Goal: Answer question/provide support

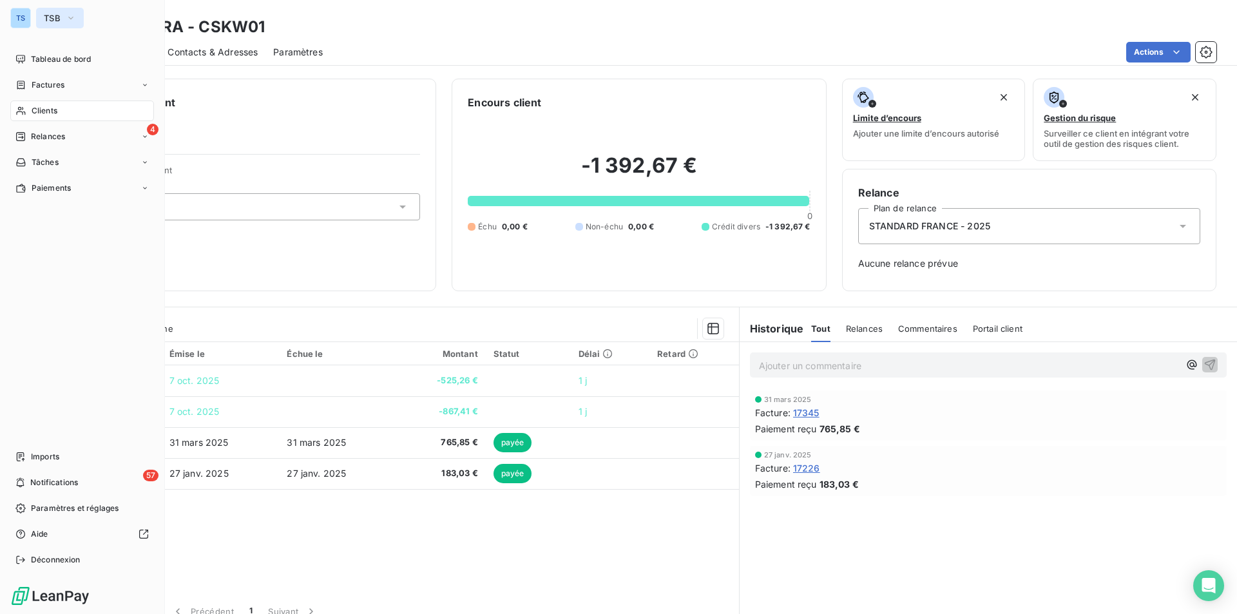
click at [72, 13] on icon "button" at bounding box center [71, 18] width 10 height 13
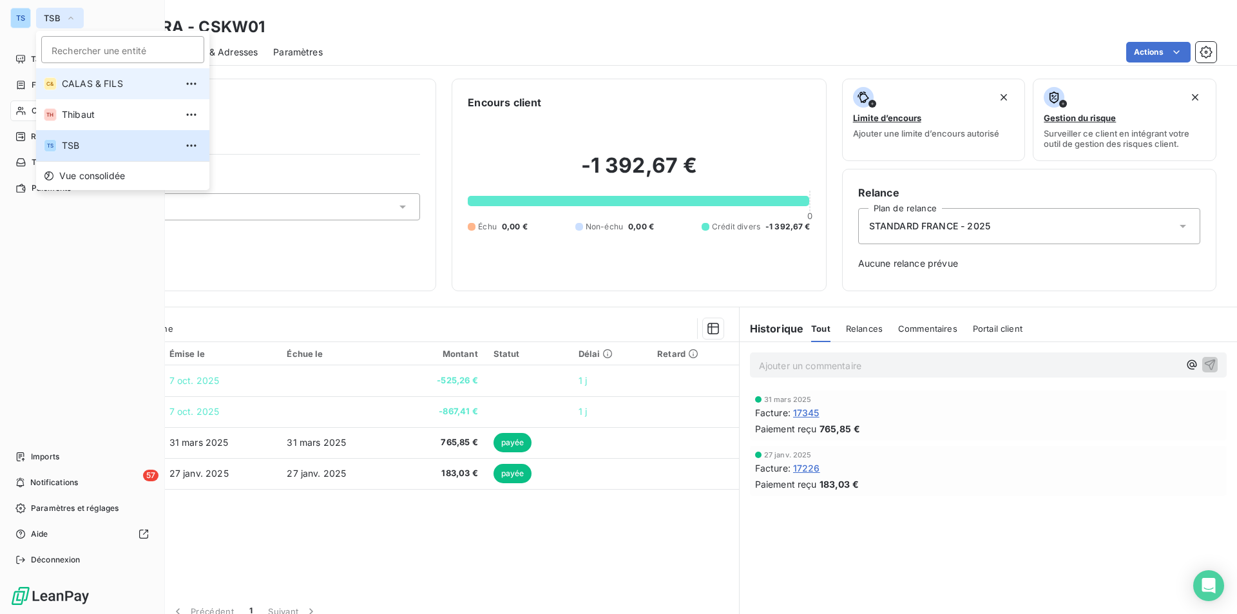
click at [91, 82] on span "CALAS & FILS" at bounding box center [119, 83] width 114 height 13
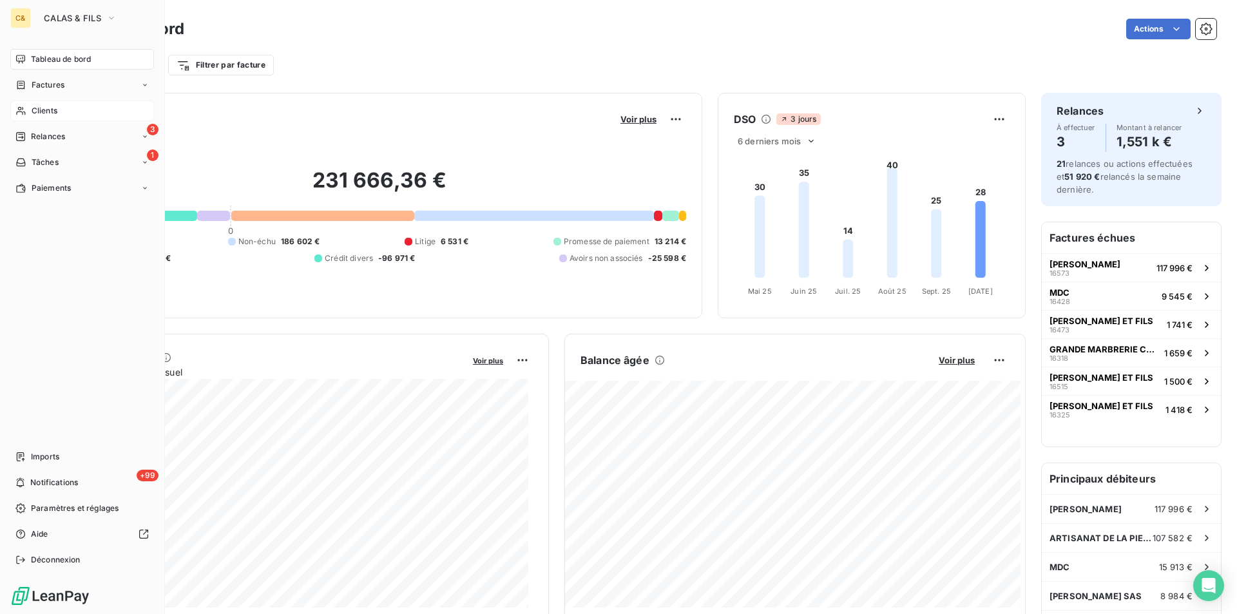
drag, startPoint x: 61, startPoint y: 108, endPoint x: 74, endPoint y: 111, distance: 13.9
click at [61, 108] on div "Clients" at bounding box center [82, 111] width 144 height 21
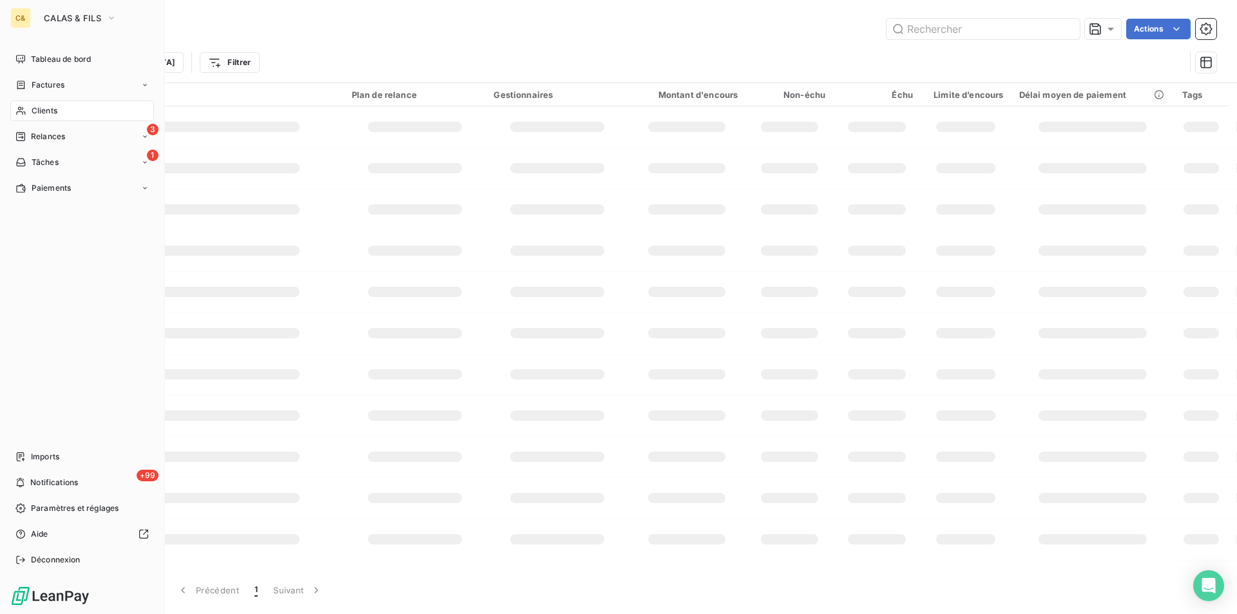
type input "SKWARA"
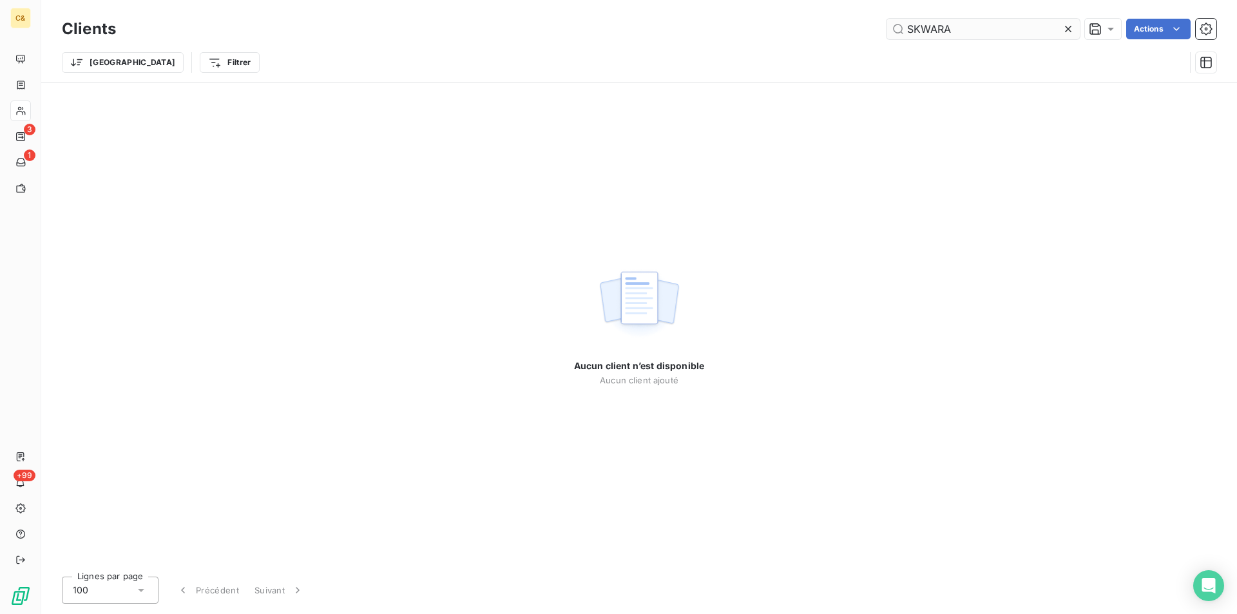
drag, startPoint x: 1070, startPoint y: 25, endPoint x: 1012, endPoint y: 25, distance: 58.0
click at [1070, 25] on icon at bounding box center [1068, 29] width 13 height 13
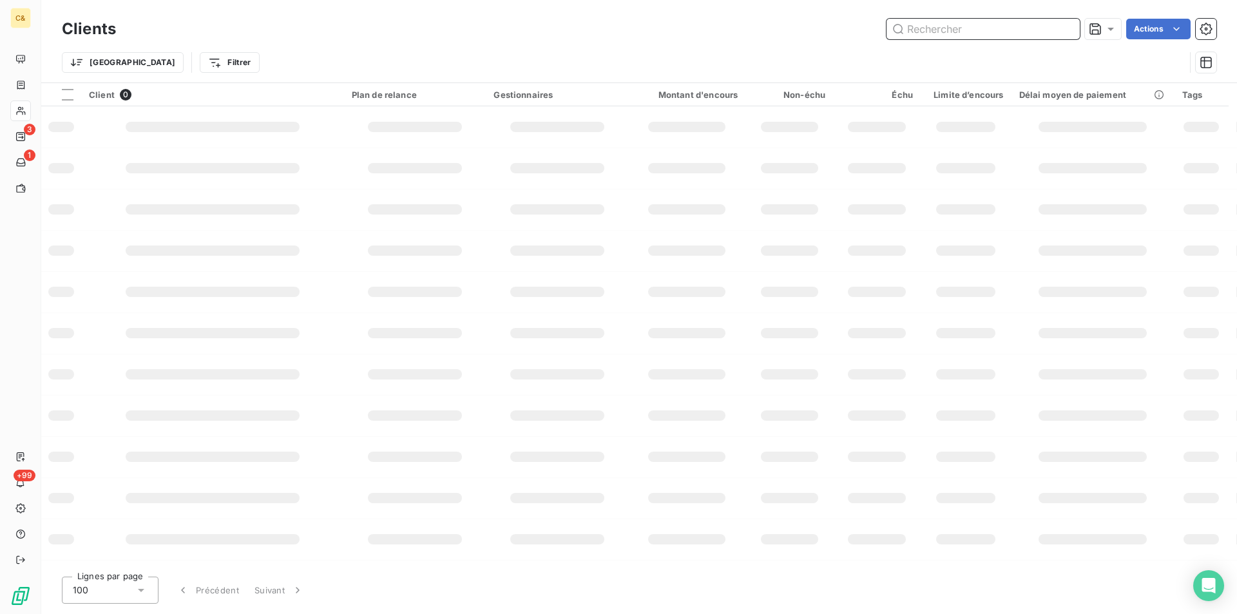
click at [998, 26] on input "text" at bounding box center [983, 29] width 193 height 21
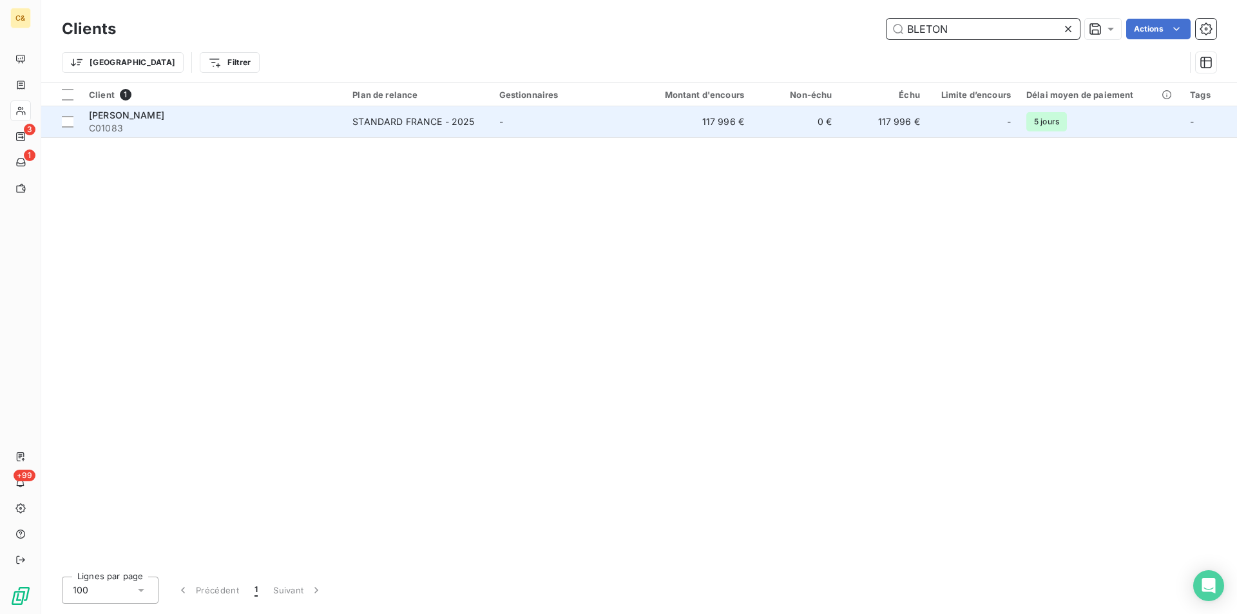
type input "BLETON"
drag, startPoint x: 142, startPoint y: 115, endPoint x: 261, endPoint y: 124, distance: 119.5
click at [142, 115] on span "[PERSON_NAME]" at bounding box center [126, 115] width 75 height 11
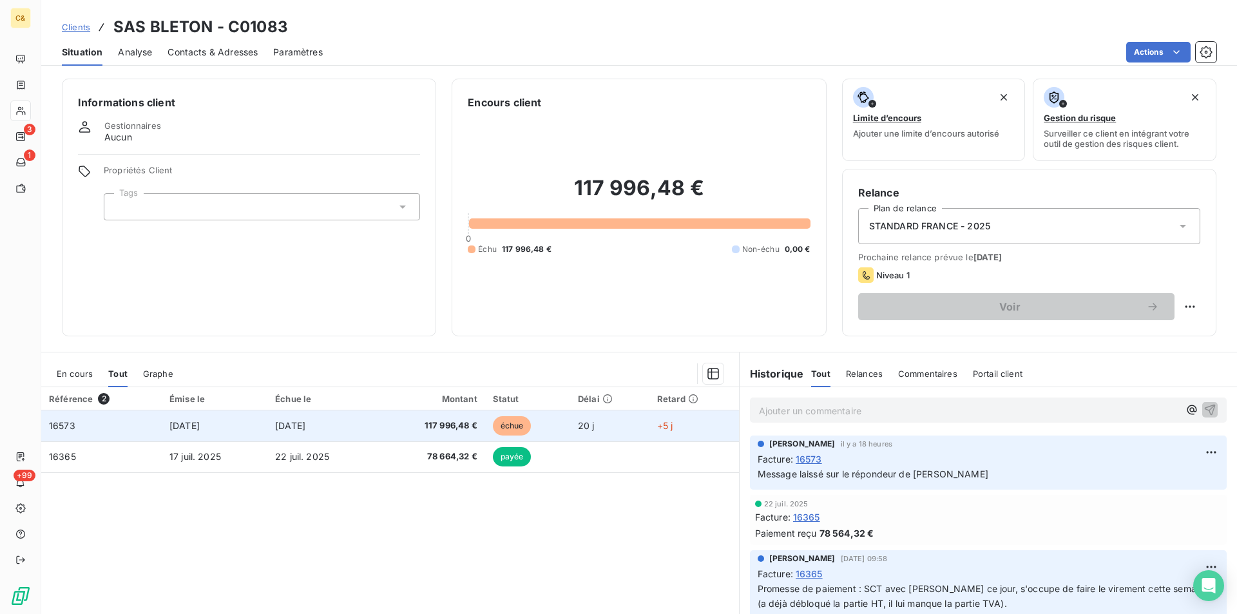
click at [146, 422] on td "16573" at bounding box center [101, 425] width 120 height 31
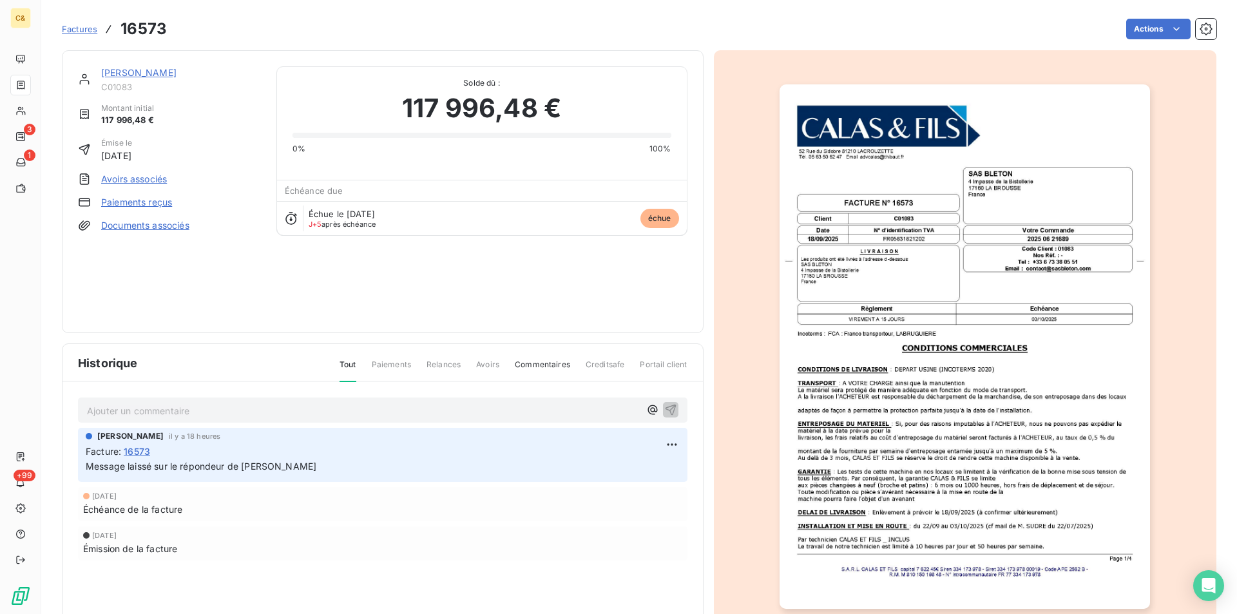
click at [314, 407] on p "Ajouter un commentaire ﻿" at bounding box center [363, 411] width 553 height 16
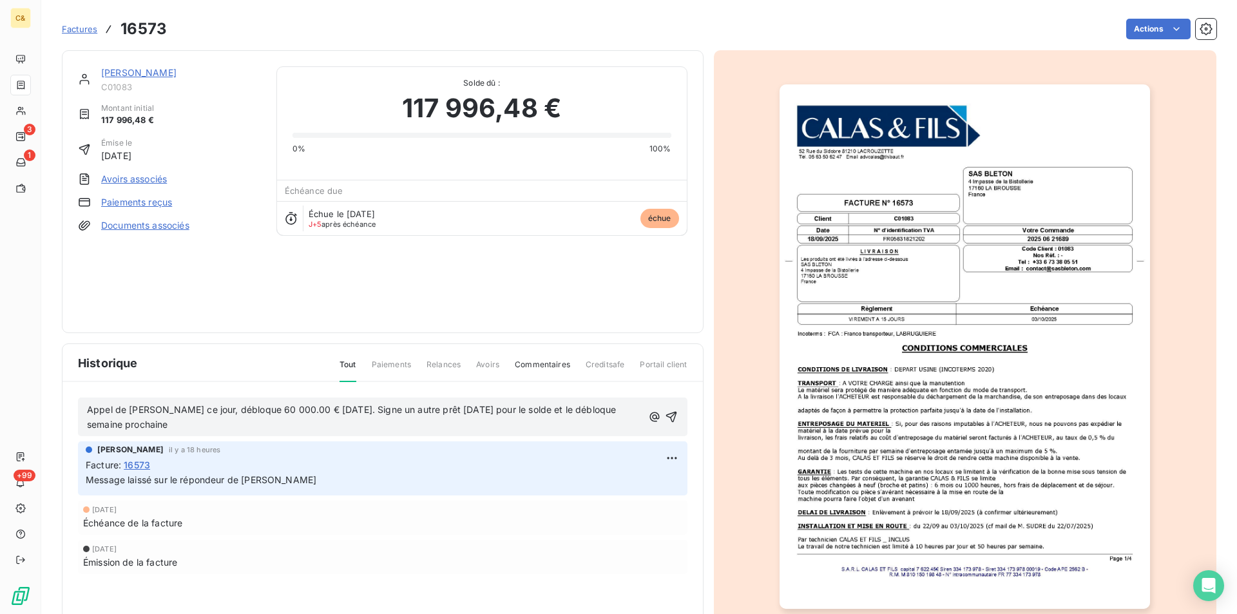
drag, startPoint x: 668, startPoint y: 413, endPoint x: 668, endPoint y: 325, distance: 88.3
click at [668, 413] on icon "button" at bounding box center [671, 417] width 11 height 11
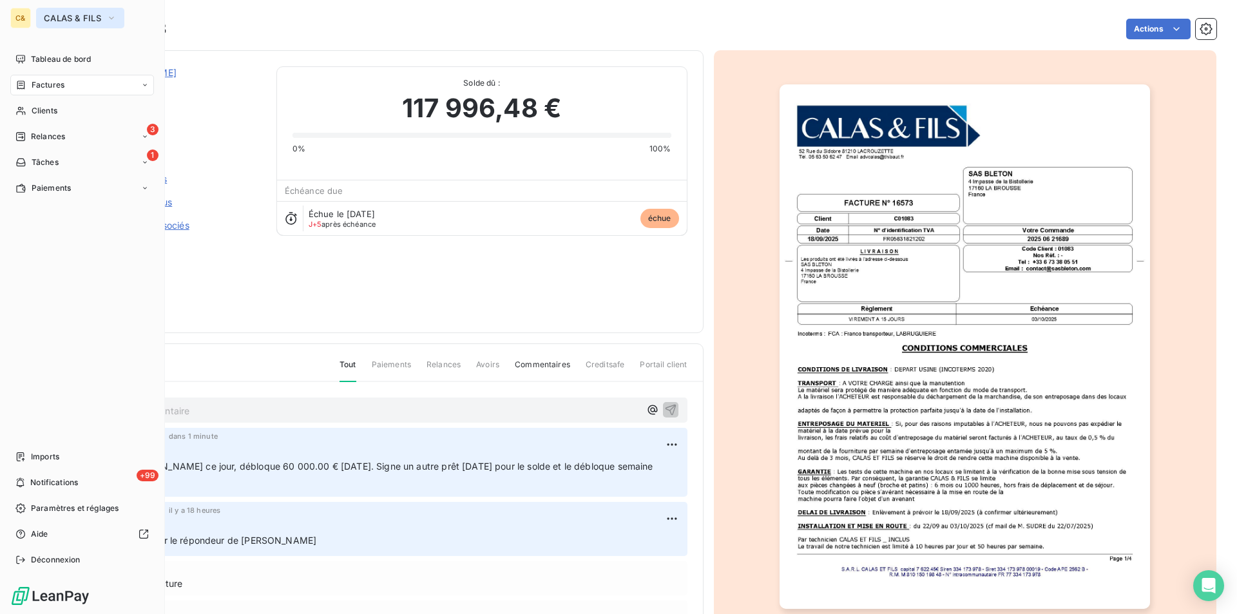
click at [113, 15] on icon "button" at bounding box center [111, 18] width 10 height 13
click at [109, 14] on icon "button" at bounding box center [111, 18] width 10 height 13
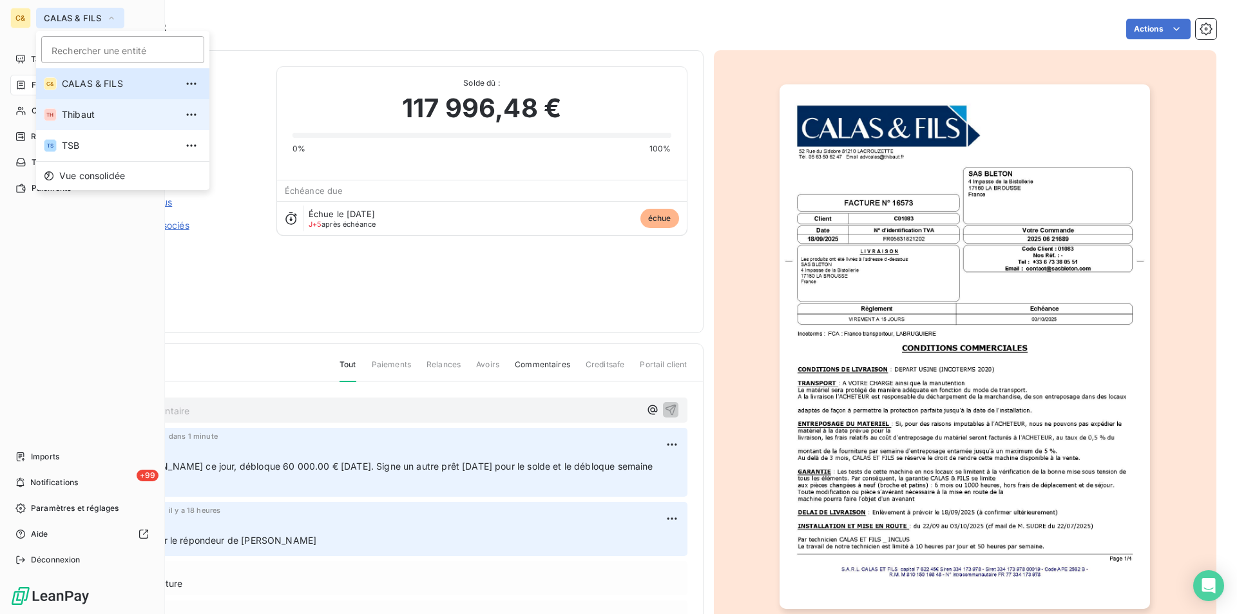
click at [85, 110] on span "Thibaut" at bounding box center [119, 114] width 114 height 13
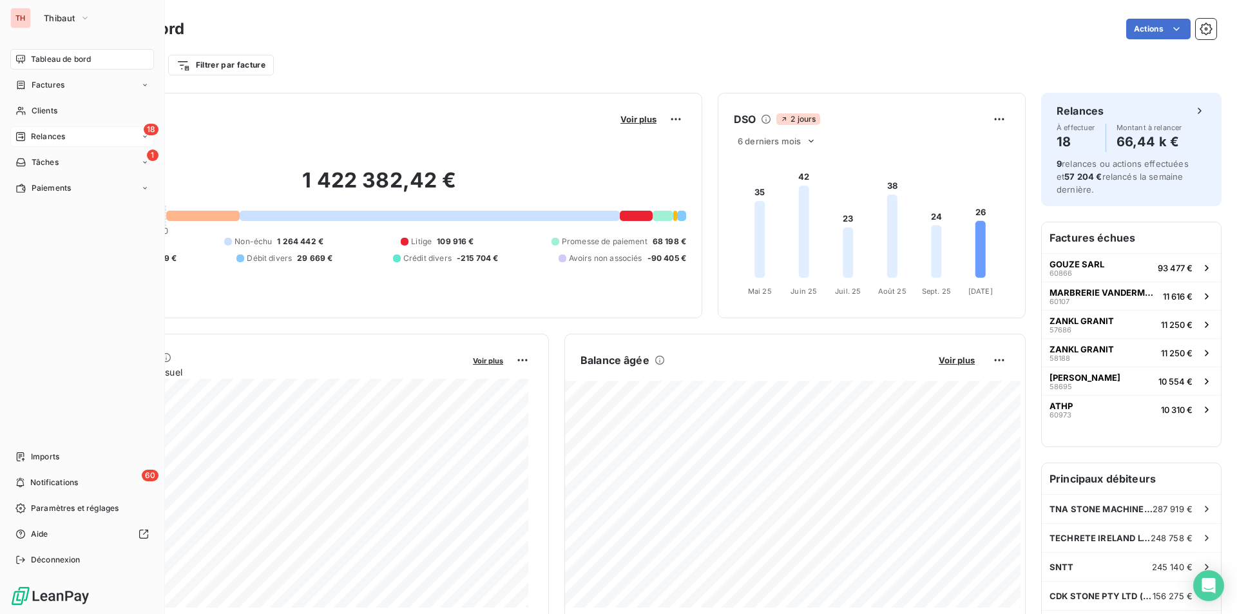
click at [70, 133] on div "18 Relances" at bounding box center [82, 136] width 144 height 21
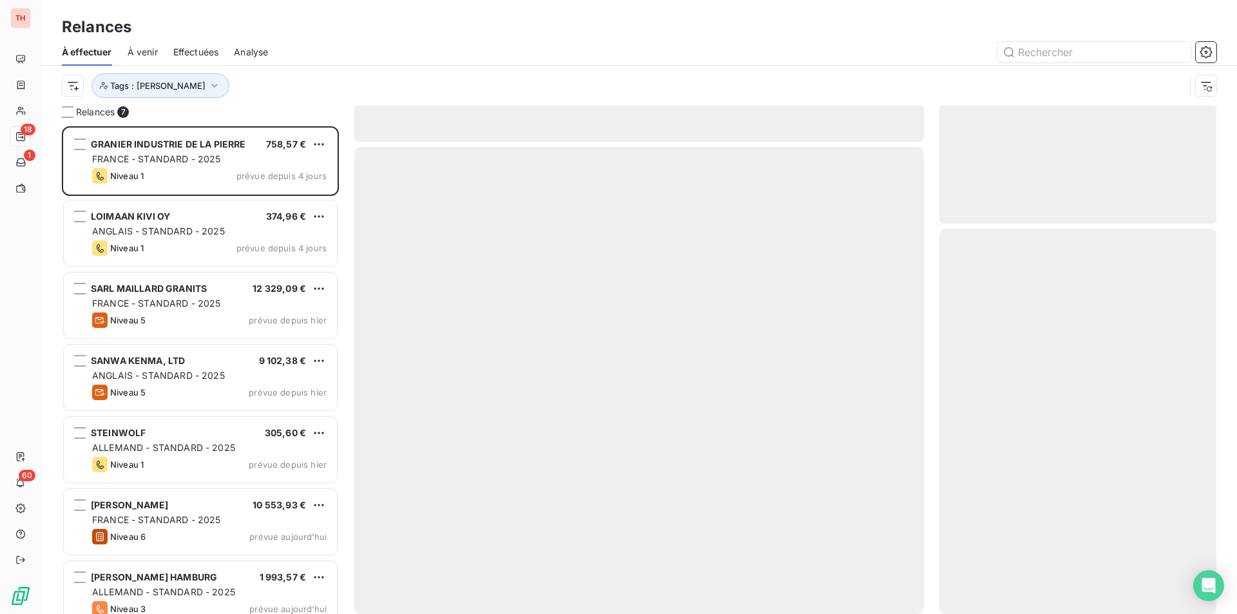
scroll to position [478, 267]
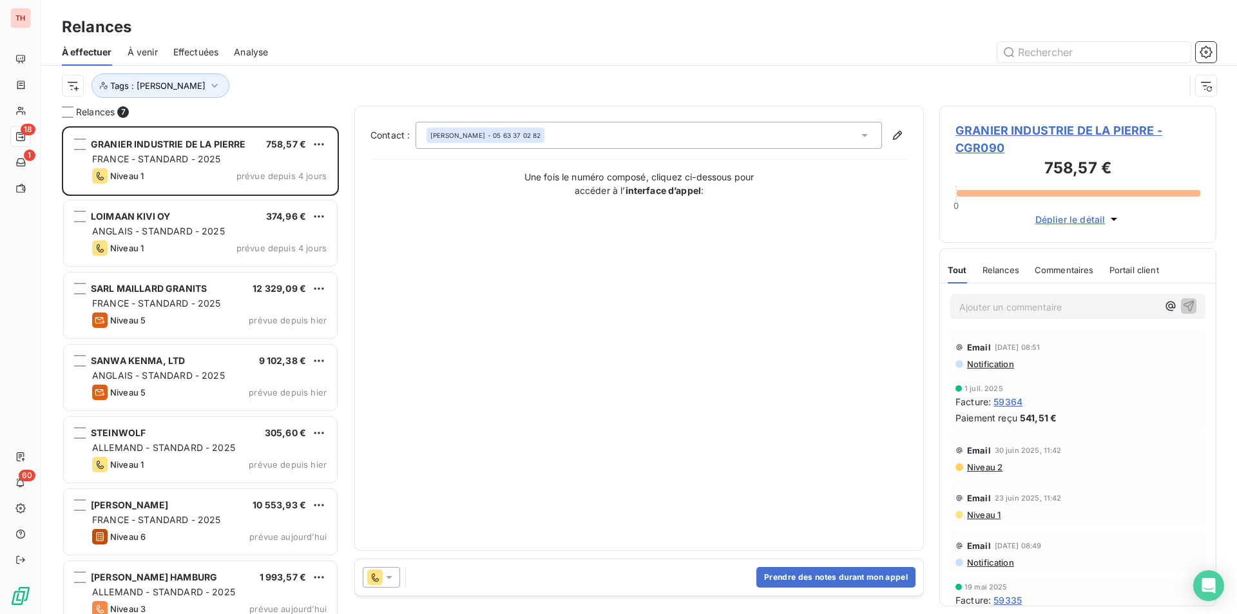
click at [1012, 126] on span "GRANIER INDUSTRIE DE LA PIERRE - CGR090" at bounding box center [1078, 139] width 245 height 35
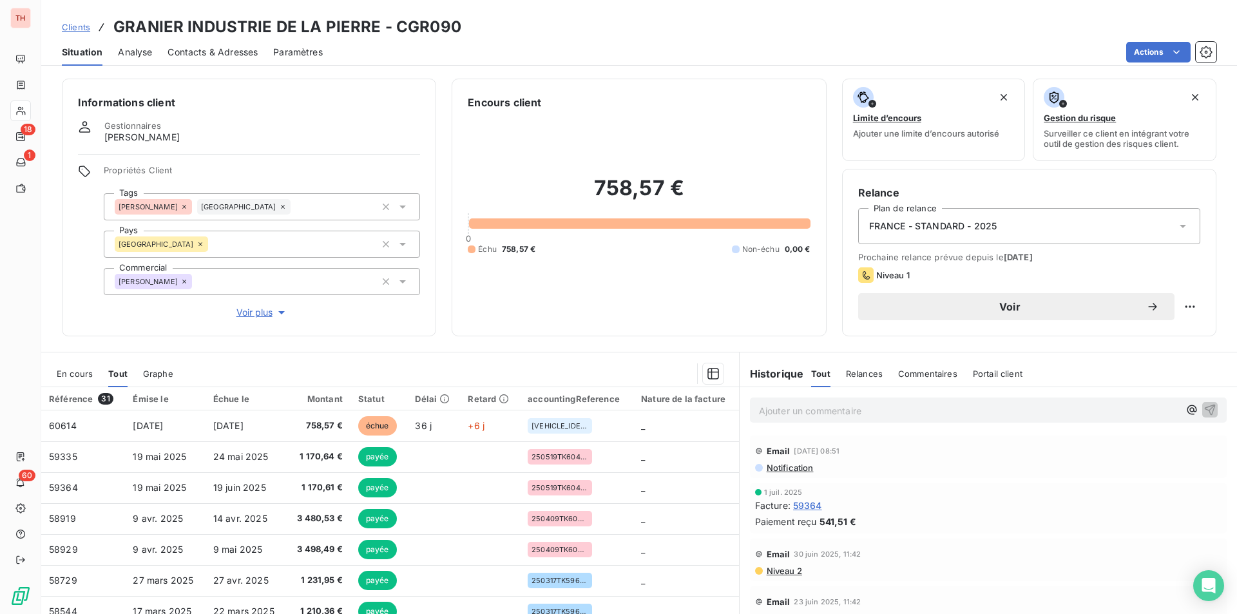
click at [214, 48] on span "Contacts & Adresses" at bounding box center [213, 52] width 90 height 13
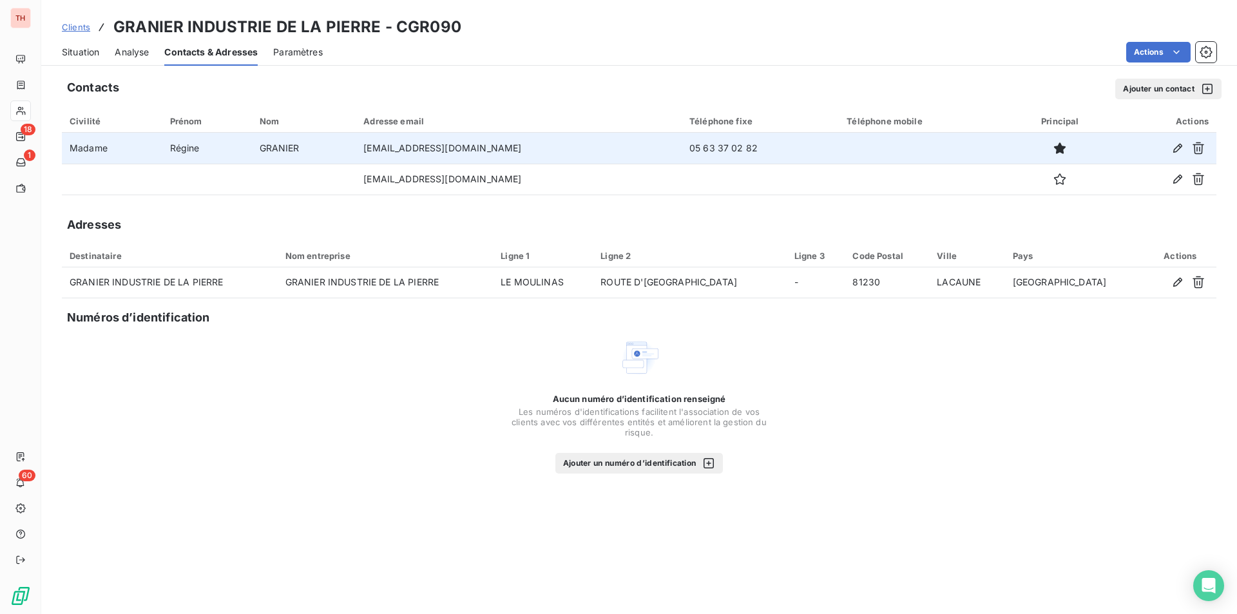
click at [743, 147] on td "05 63 37 02 82" at bounding box center [760, 148] width 157 height 31
drag, startPoint x: 741, startPoint y: 147, endPoint x: 675, endPoint y: 147, distance: 66.4
click at [682, 147] on td "05 63 37 02 82" at bounding box center [760, 148] width 157 height 31
copy td "05 63 37 02 82"
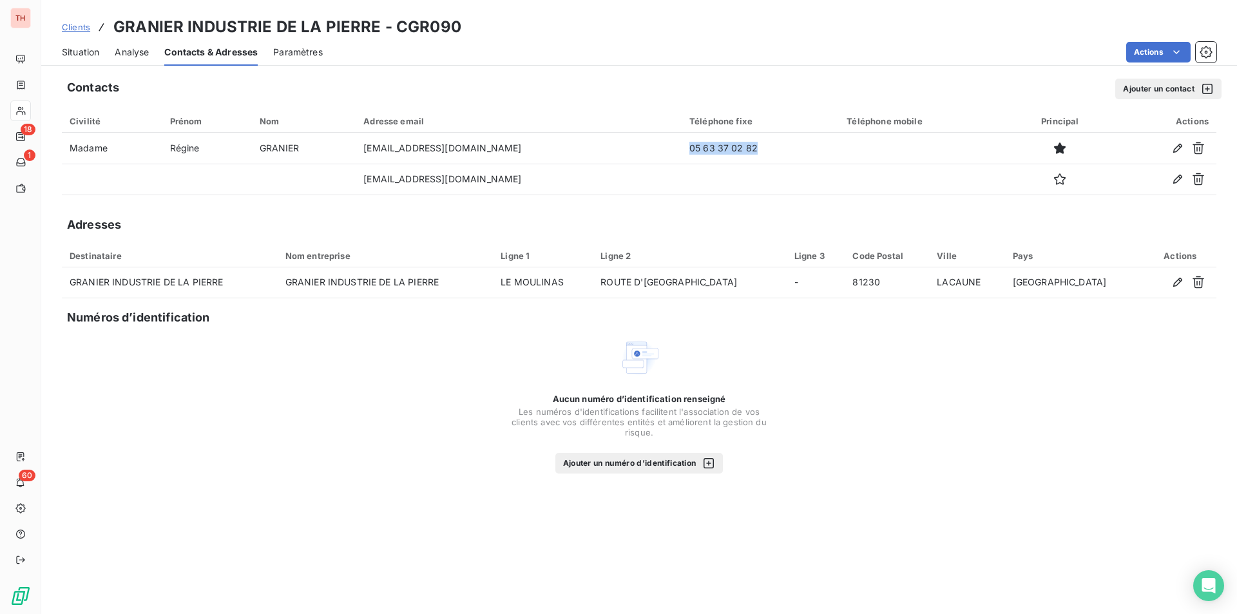
drag, startPoint x: 86, startPoint y: 48, endPoint x: 463, endPoint y: 12, distance: 378.6
click at [86, 48] on span "Situation" at bounding box center [80, 52] width 37 height 13
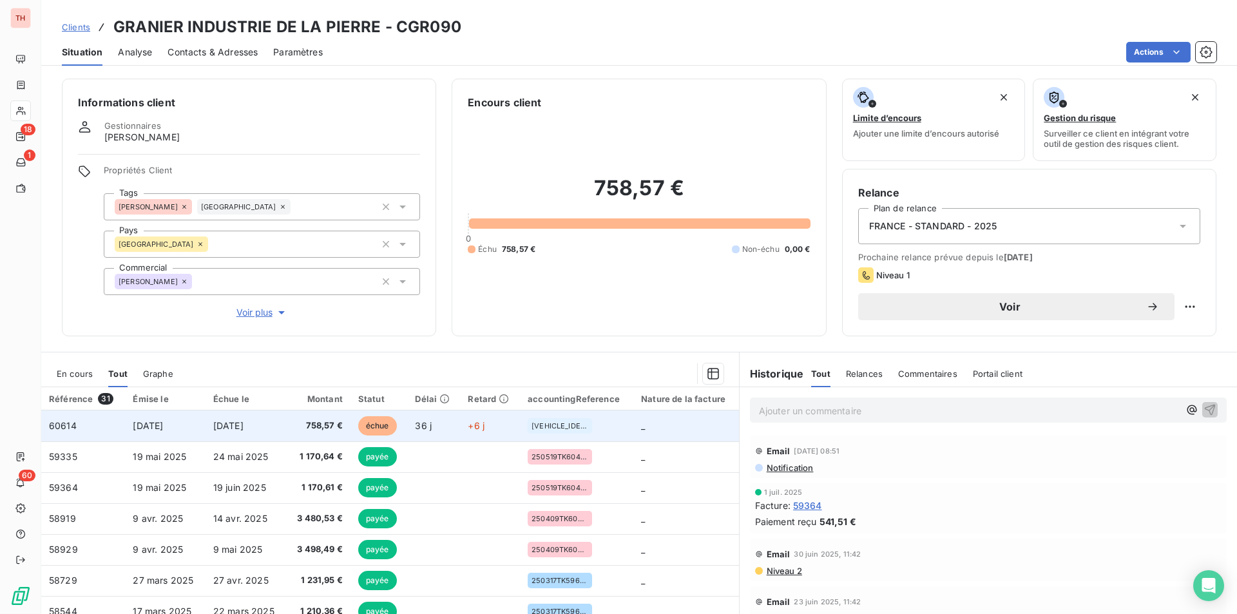
click at [88, 420] on td "60614" at bounding box center [83, 425] width 84 height 31
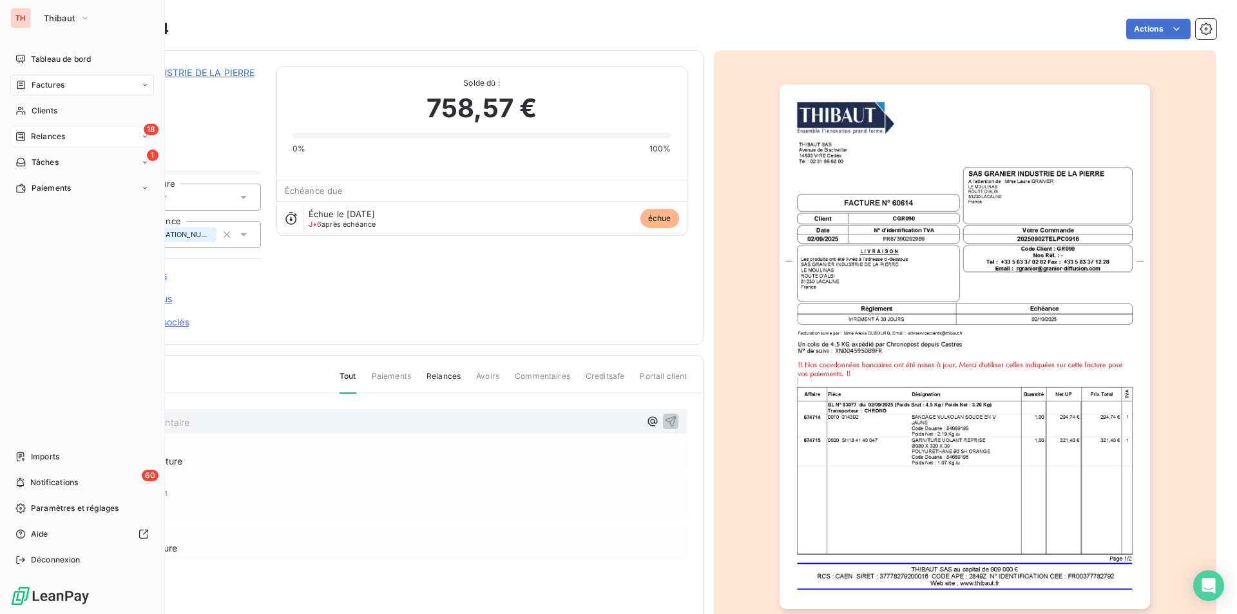
click at [60, 133] on span "Relances" at bounding box center [48, 137] width 34 height 12
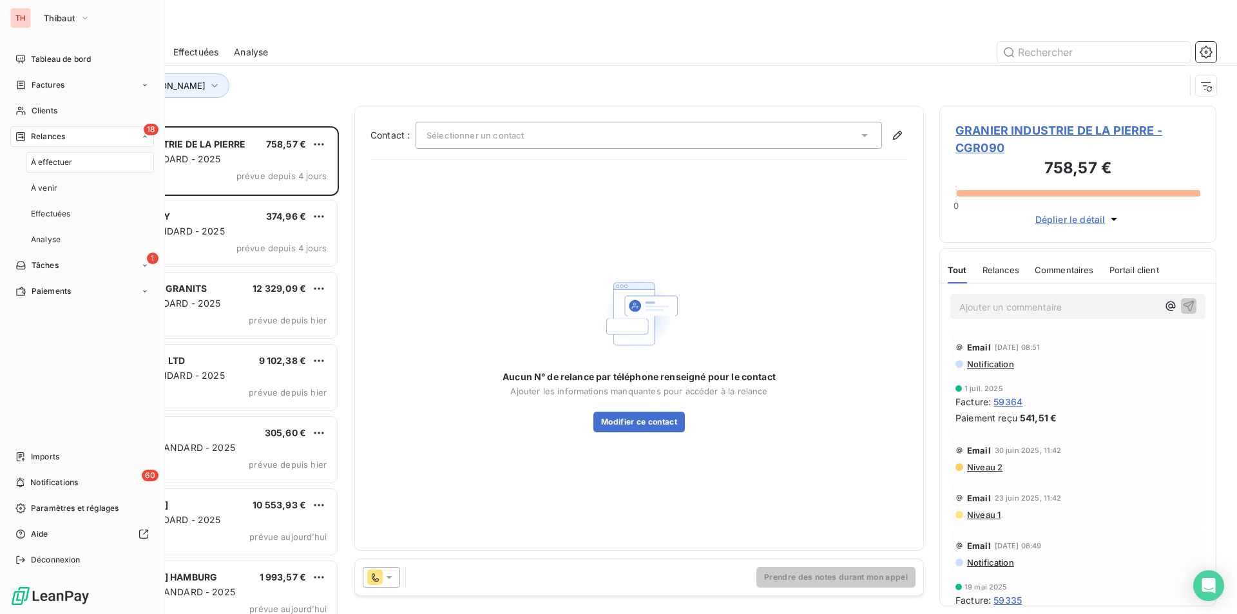
scroll to position [478, 267]
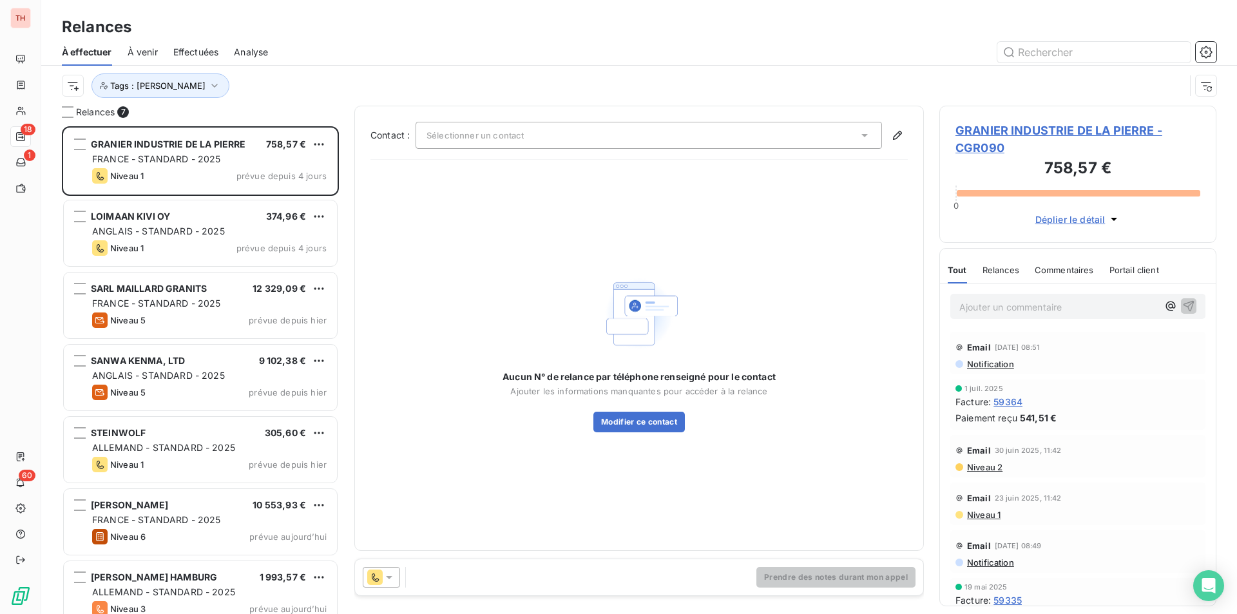
click at [865, 128] on div "Sélectionner un contact" at bounding box center [649, 135] width 466 height 27
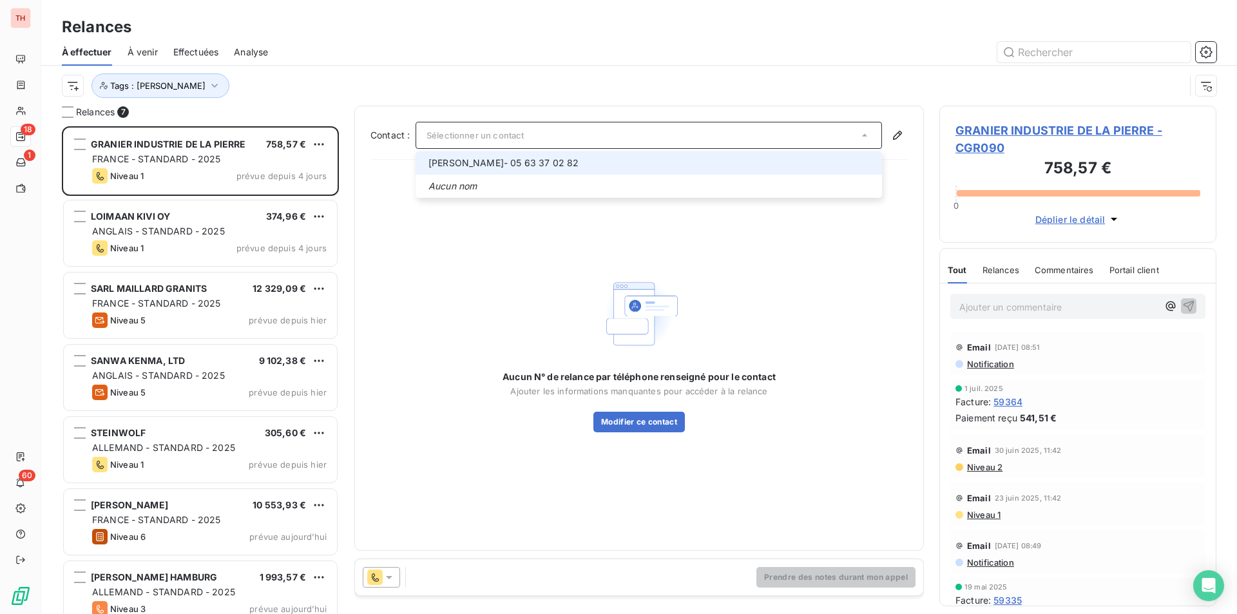
click at [561, 158] on span "[PERSON_NAME] - 05 63 37 02 82" at bounding box center [651, 163] width 446 height 13
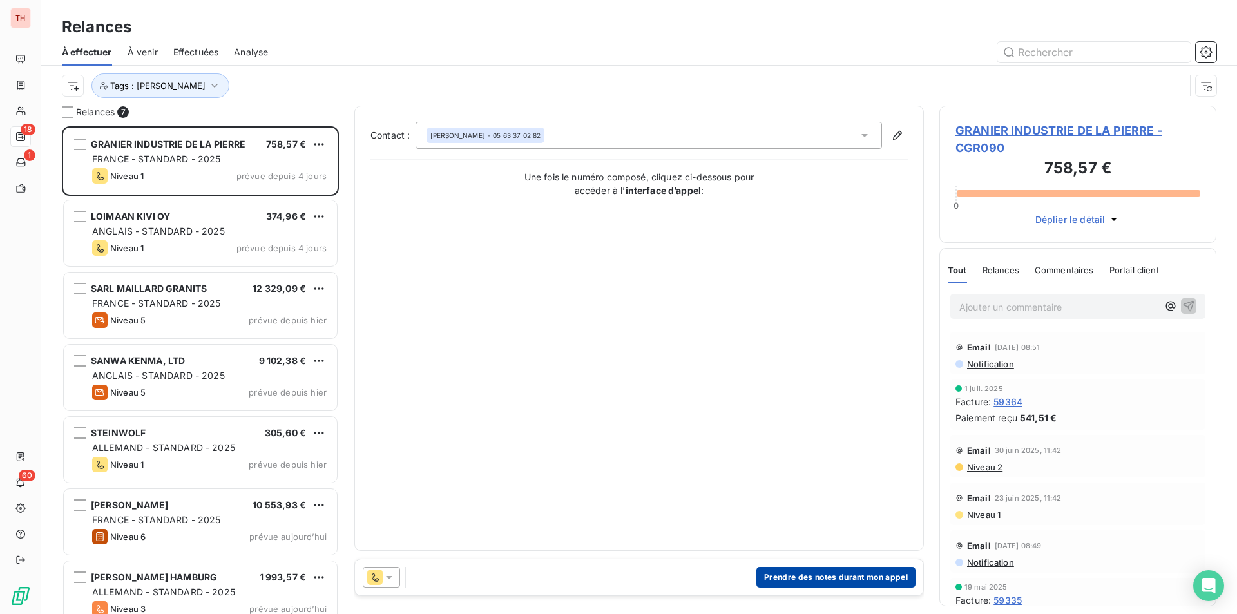
click at [846, 572] on button "Prendre des notes durant mon appel" at bounding box center [835, 577] width 159 height 21
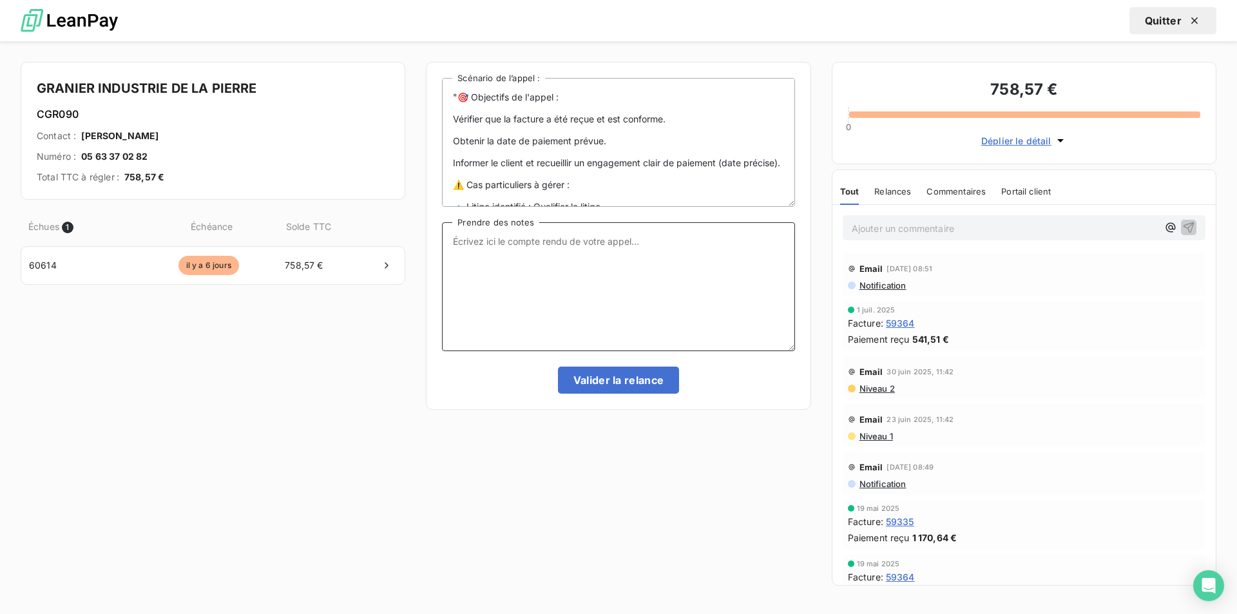
click at [521, 242] on textarea "Prendre des notes" at bounding box center [618, 286] width 352 height 129
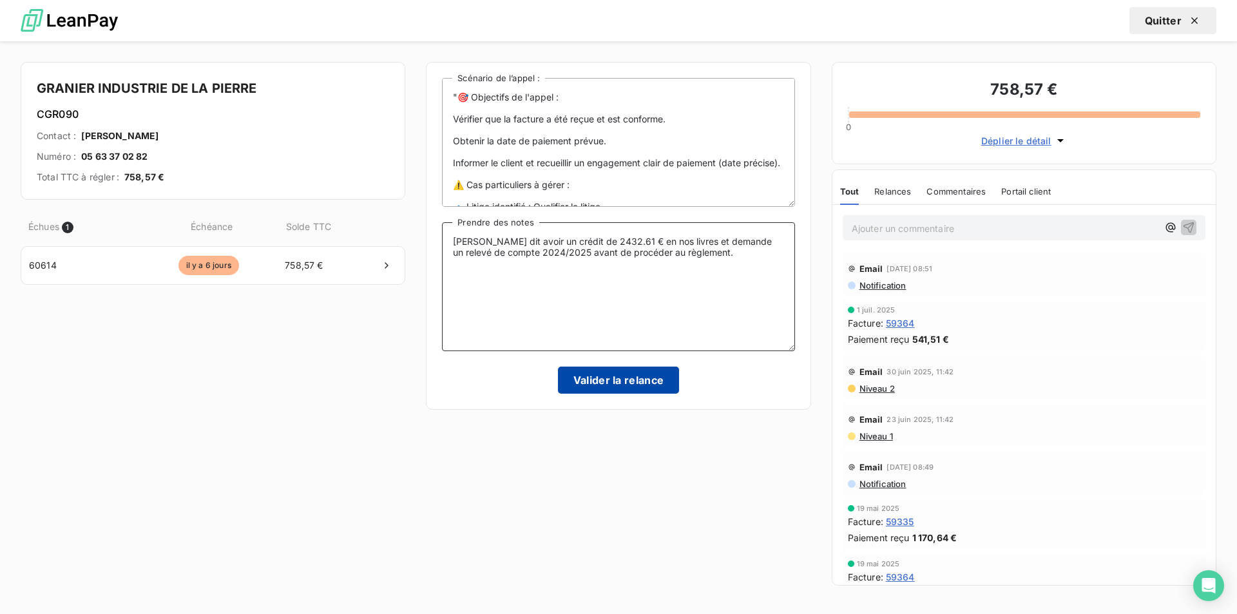
type textarea "[PERSON_NAME] dit avoir un crédit de 2432.61 € en nos livres et demande un rele…"
click at [617, 376] on button "Valider la relance" at bounding box center [619, 380] width 122 height 27
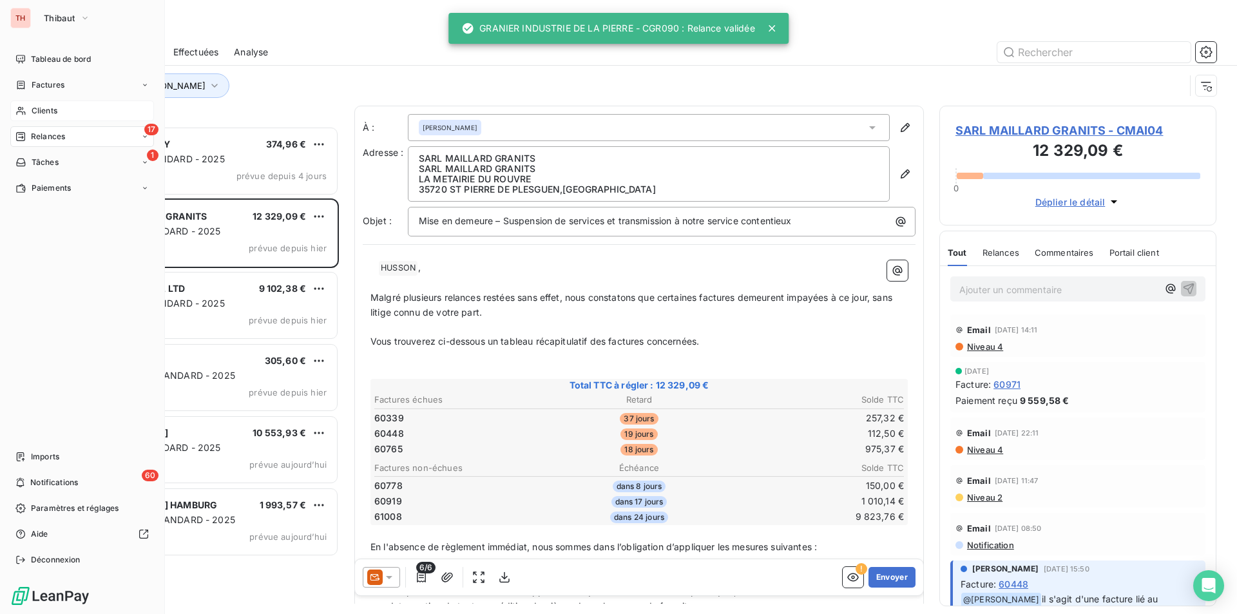
click at [50, 108] on span "Clients" at bounding box center [45, 111] width 26 height 12
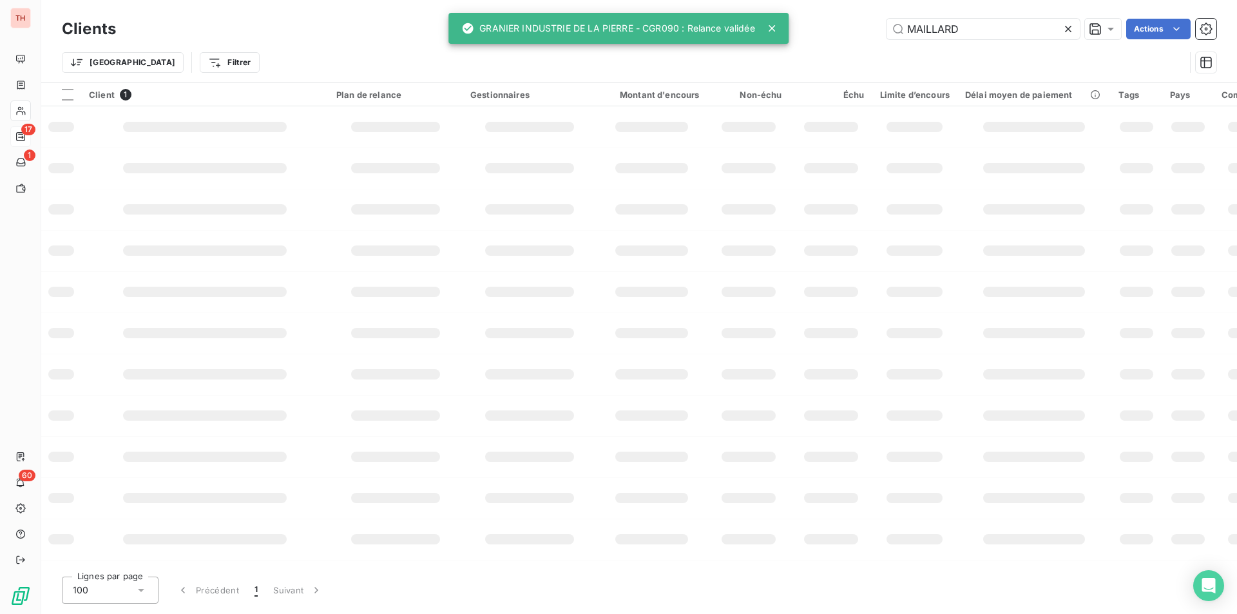
type input "BLETON"
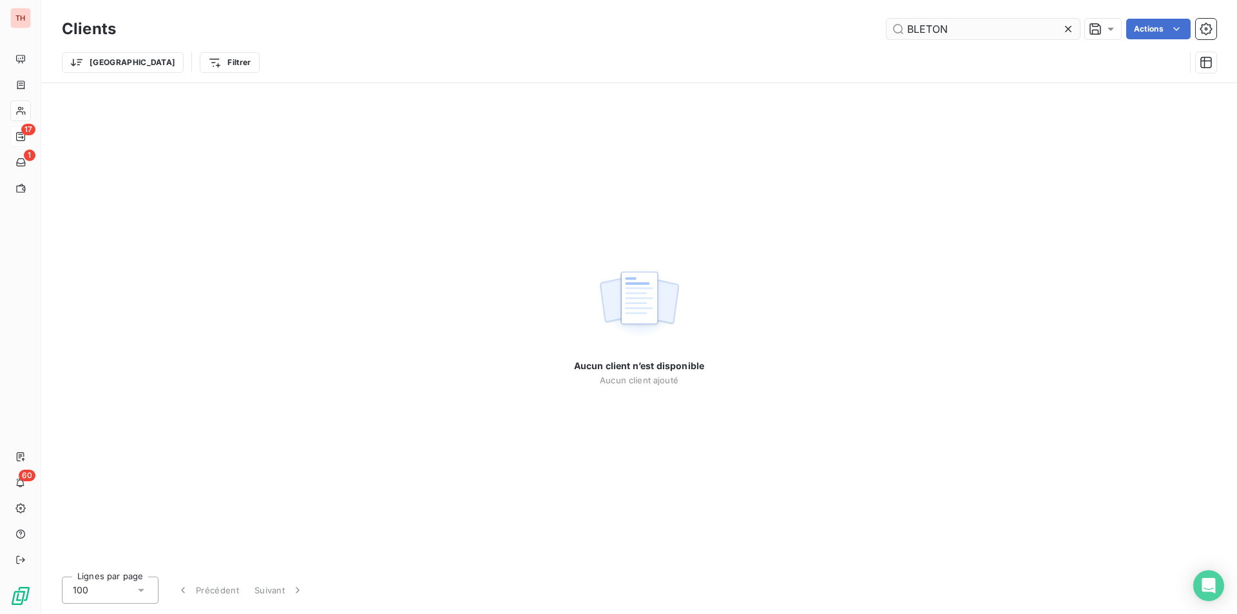
drag, startPoint x: 1067, startPoint y: 26, endPoint x: 1018, endPoint y: 32, distance: 49.3
click at [1067, 26] on icon at bounding box center [1068, 29] width 13 height 13
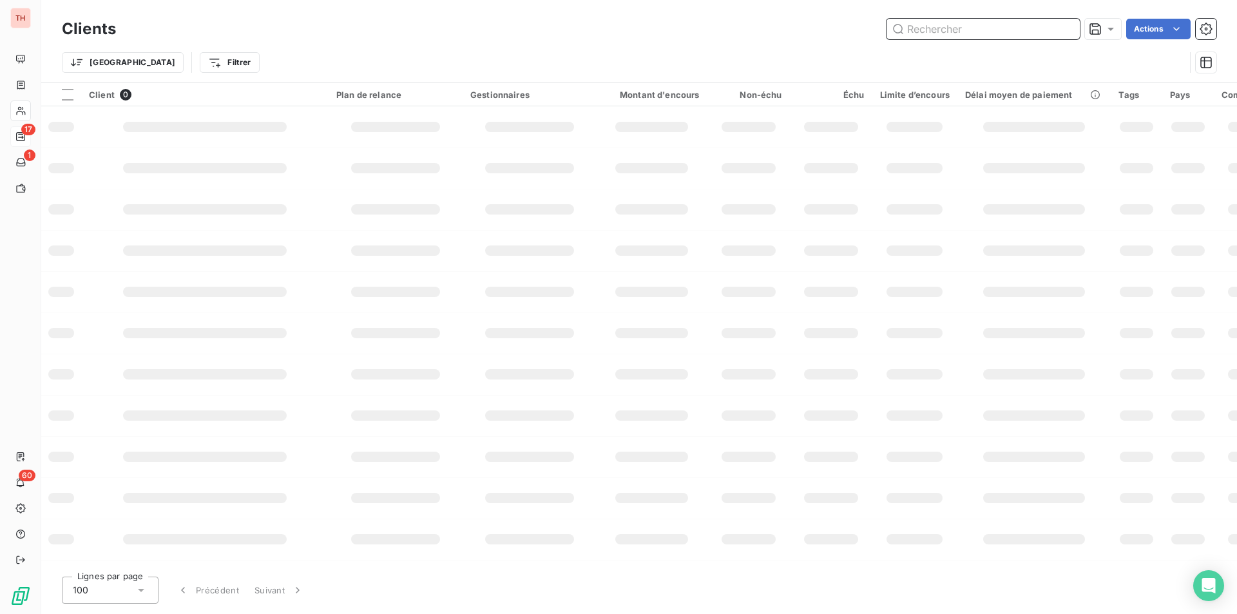
click at [1003, 30] on input "text" at bounding box center [983, 29] width 193 height 21
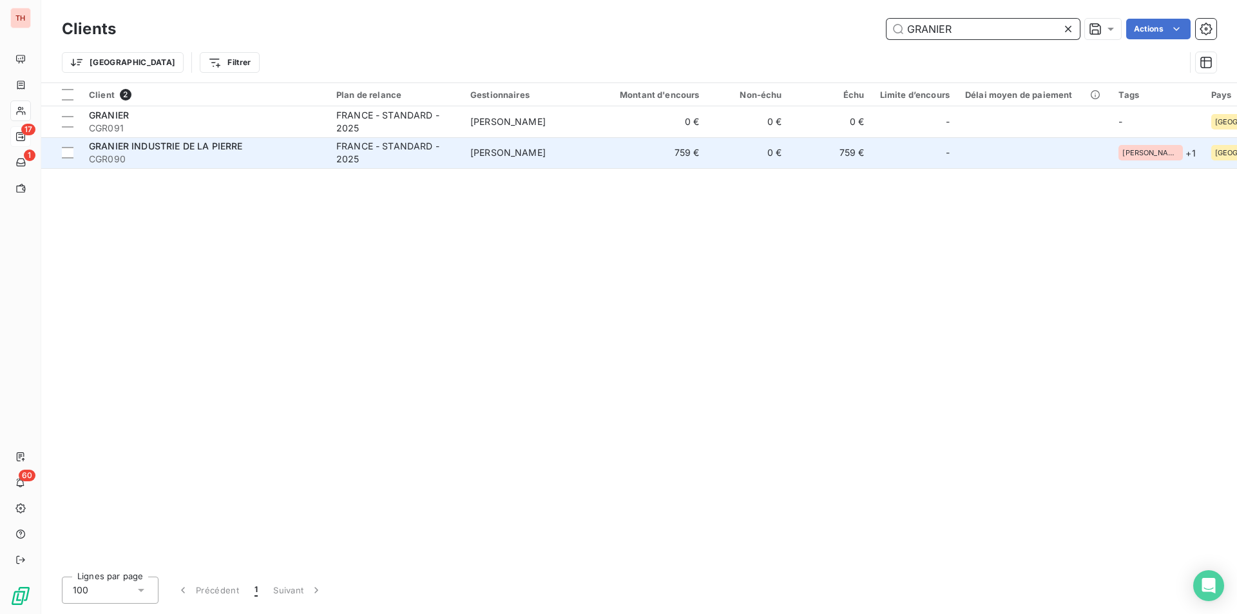
type input "GRANIER"
click at [272, 146] on div "GRANIER INDUSTRIE DE LA PIERRE" at bounding box center [205, 146] width 232 height 13
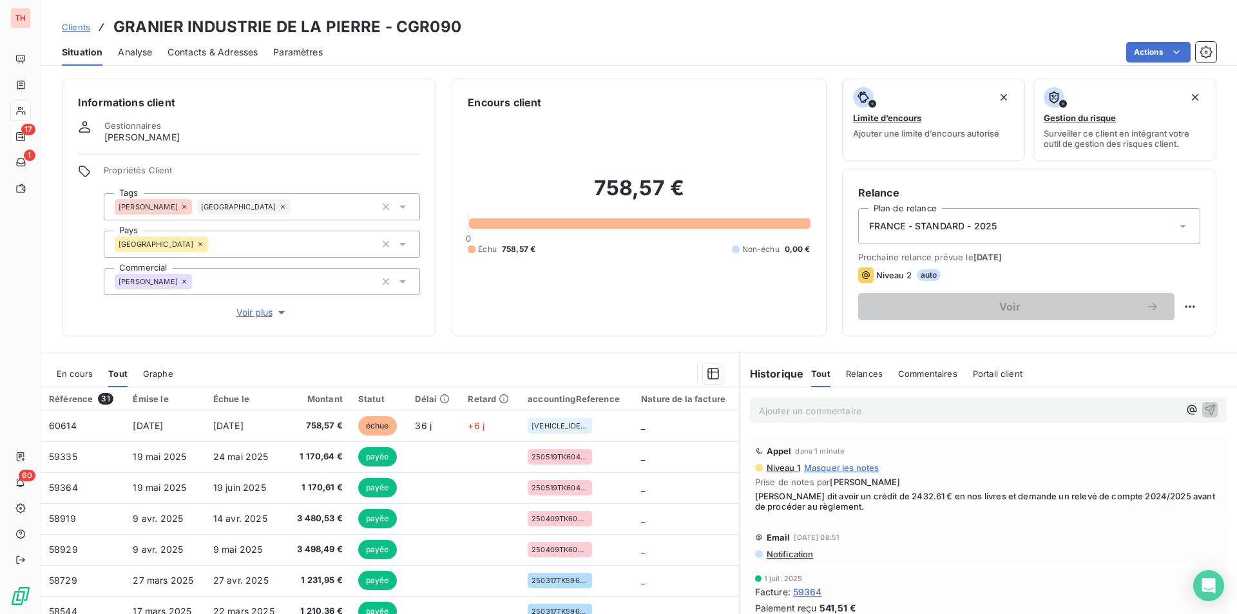
click at [80, 369] on span "En cours" at bounding box center [75, 374] width 36 height 10
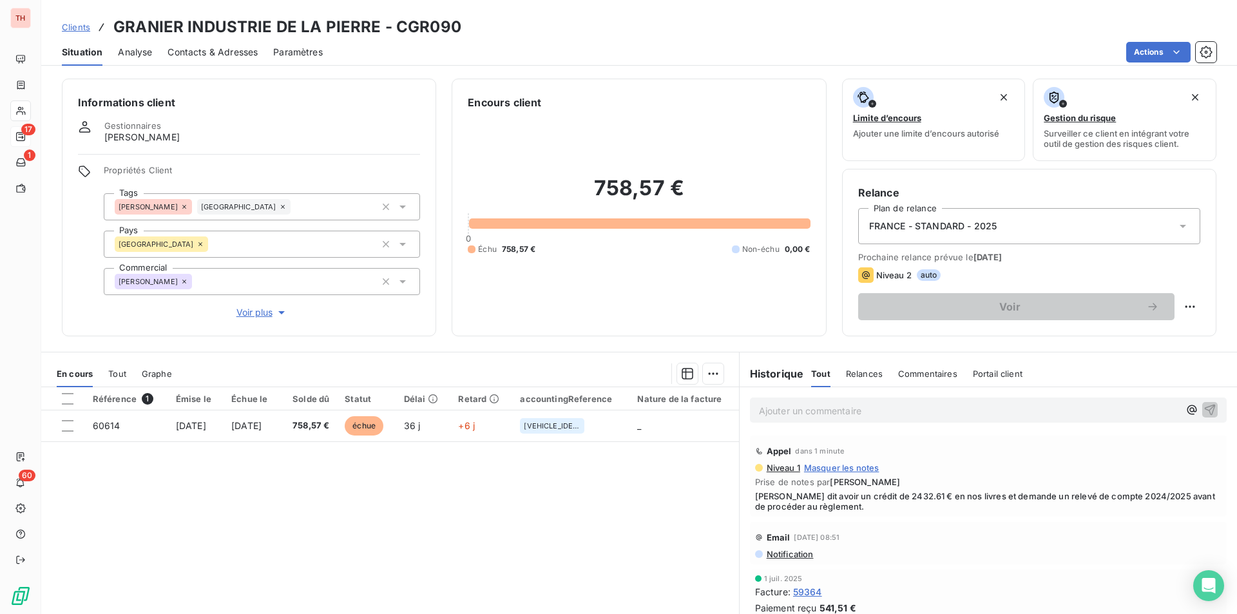
drag, startPoint x: 115, startPoint y: 369, endPoint x: 178, endPoint y: 369, distance: 63.8
click at [115, 369] on span "Tout" at bounding box center [117, 374] width 18 height 10
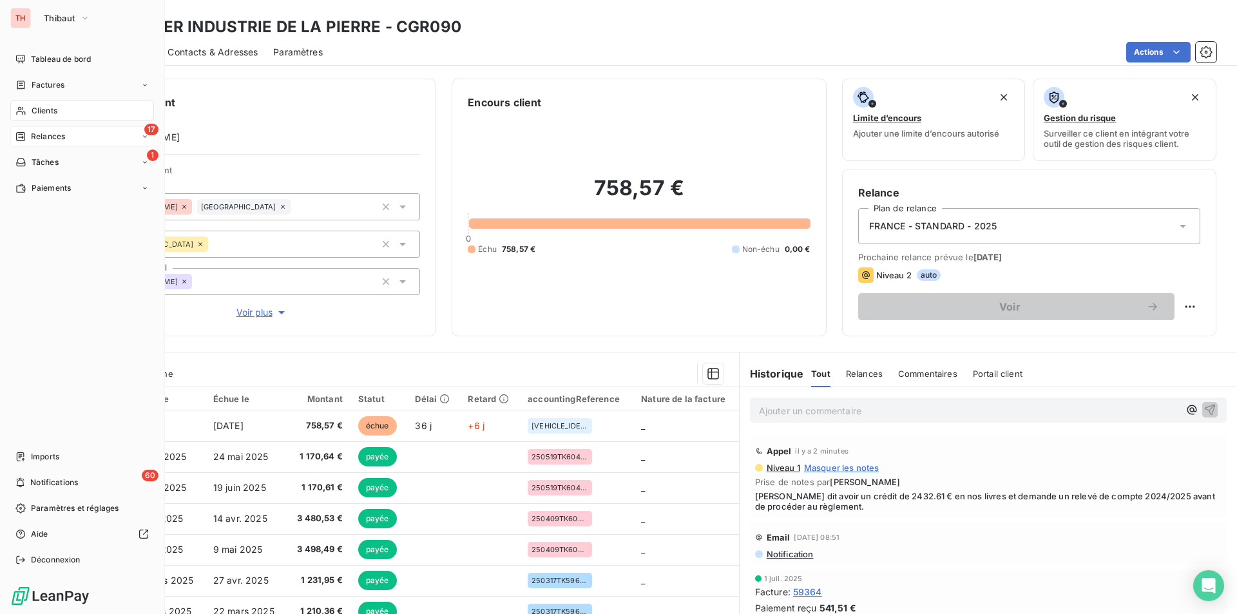
drag, startPoint x: 59, startPoint y: 133, endPoint x: 65, endPoint y: 134, distance: 6.6
click at [59, 133] on span "Relances" at bounding box center [48, 137] width 34 height 12
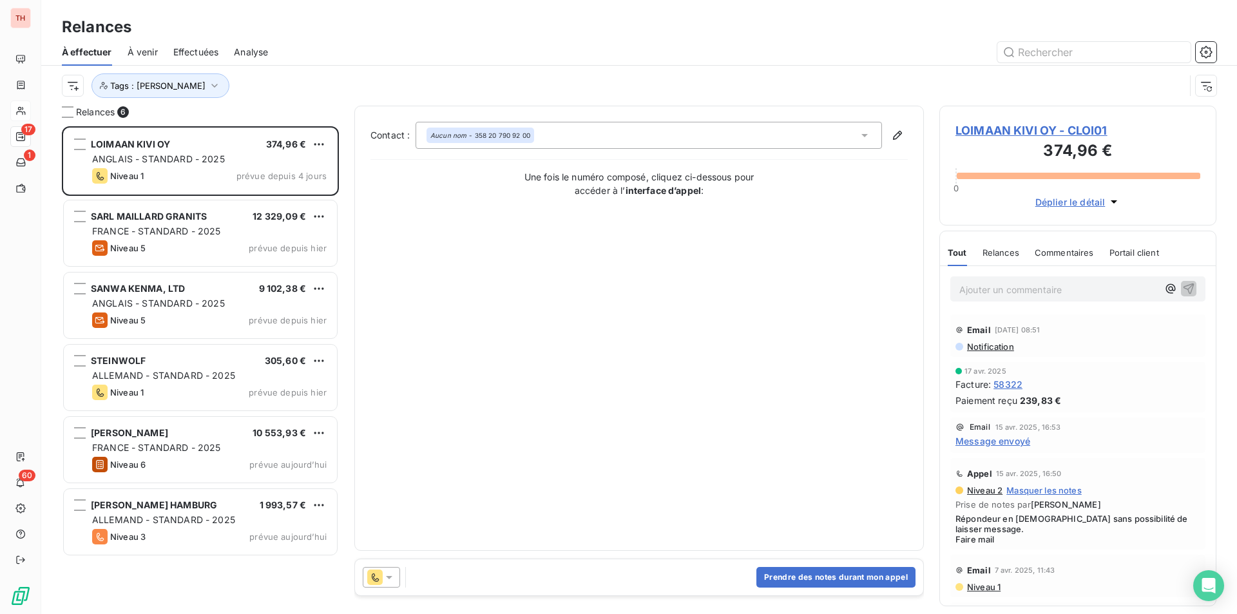
scroll to position [478, 267]
click at [995, 126] on span "LOIMAAN KIVI OY - CLOI01" at bounding box center [1078, 130] width 245 height 17
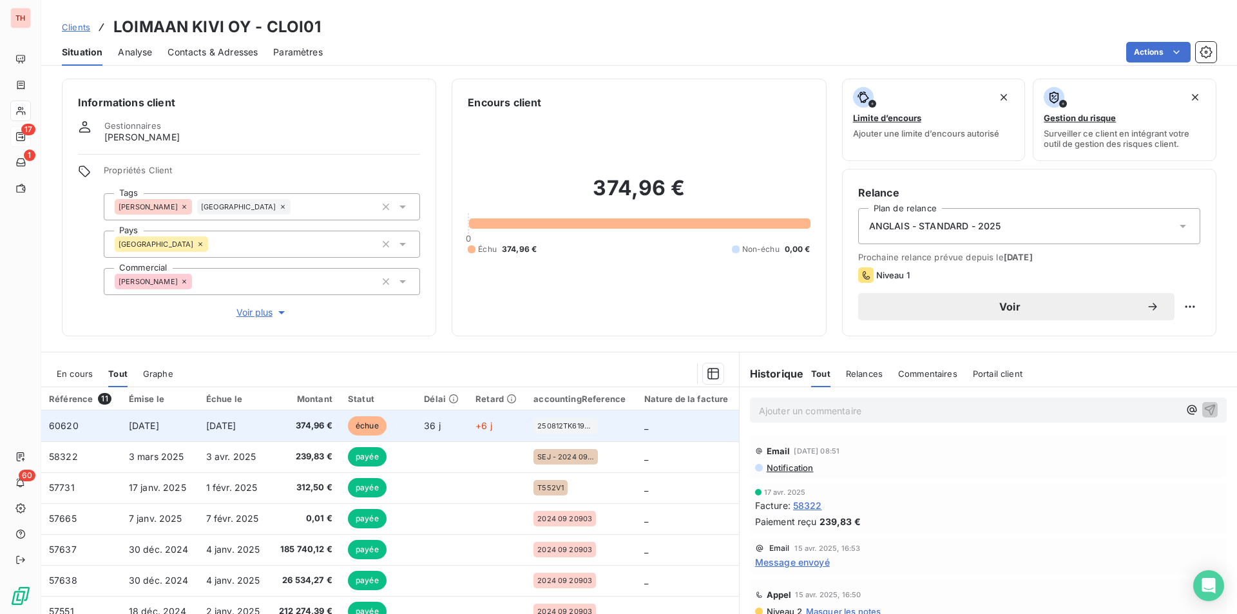
click at [159, 421] on span "[DATE]" at bounding box center [144, 425] width 30 height 11
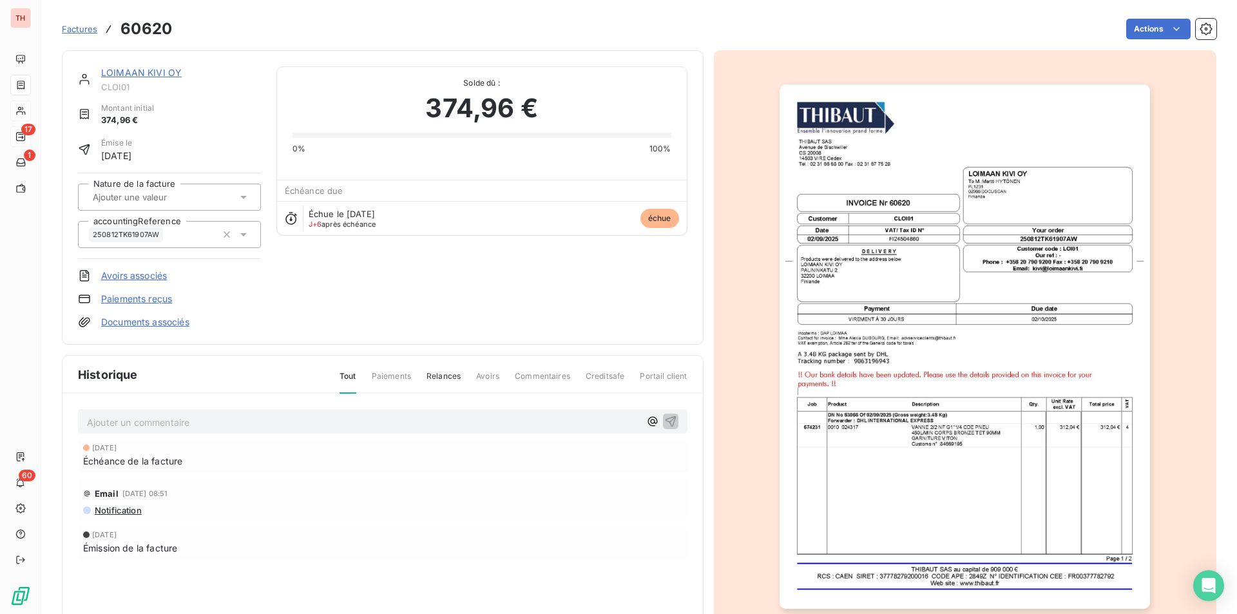
click at [149, 70] on link "LOIMAAN KIVI OY" at bounding box center [141, 72] width 81 height 11
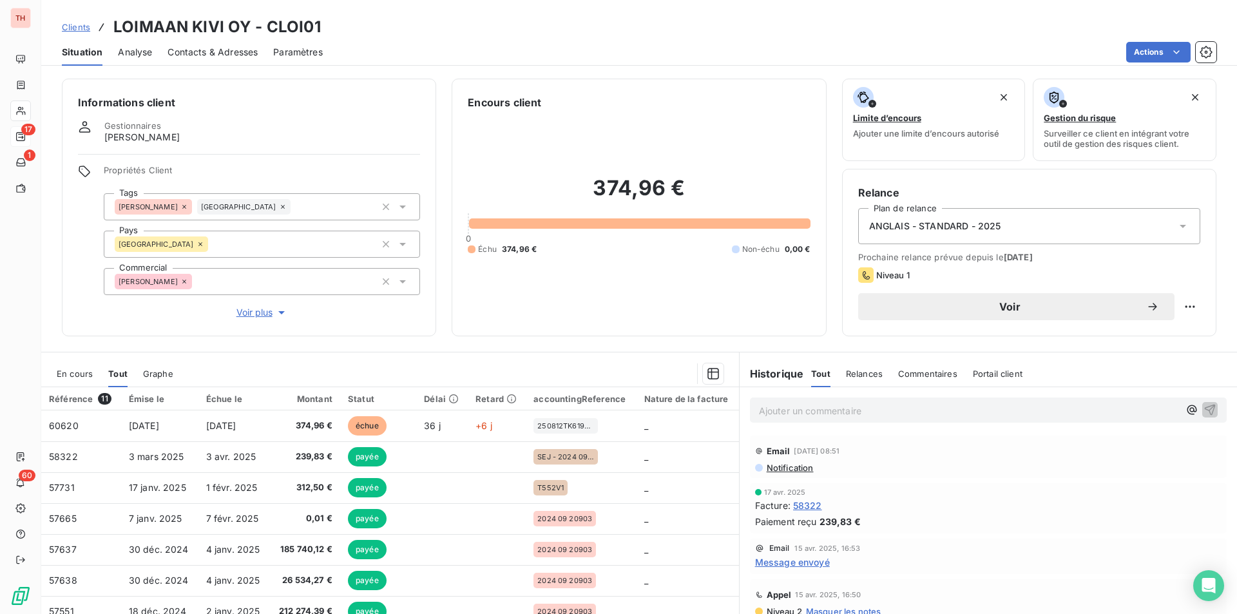
click at [195, 46] on span "Contacts & Adresses" at bounding box center [213, 52] width 90 height 13
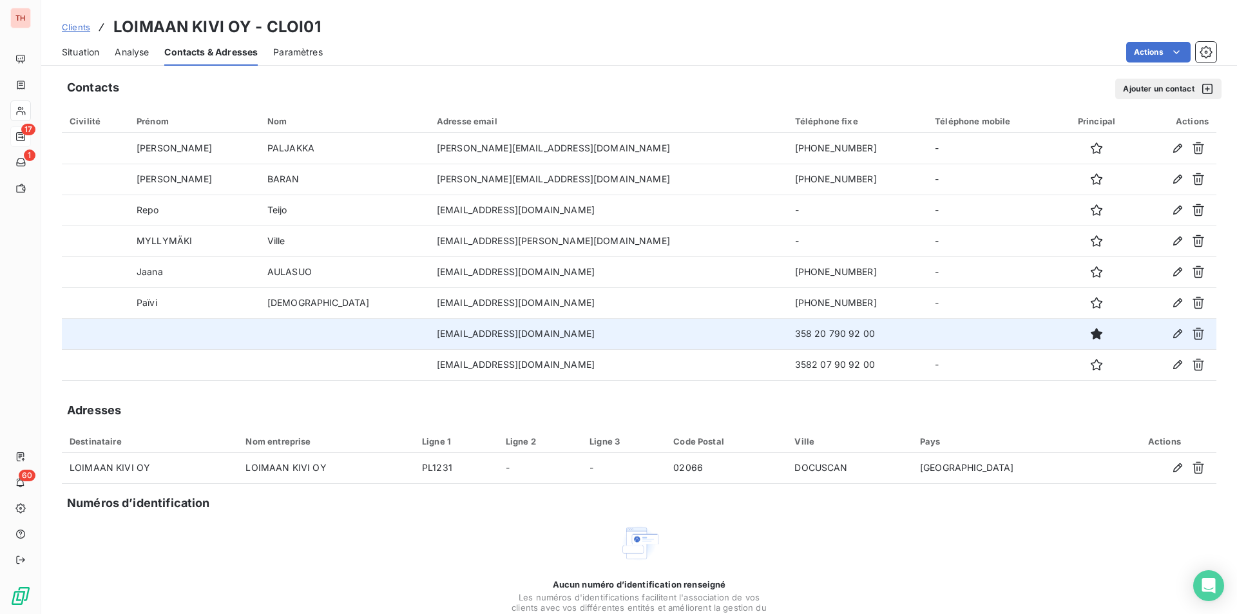
click at [787, 334] on td "358 20 790 92 00" at bounding box center [857, 333] width 140 height 31
click at [787, 332] on td "358 20 790 92 00" at bounding box center [857, 333] width 140 height 31
drag, startPoint x: 745, startPoint y: 332, endPoint x: 664, endPoint y: 330, distance: 80.6
click at [787, 332] on td "358 20 790 92 00" at bounding box center [857, 333] width 140 height 31
copy td "358 20 790 92 00"
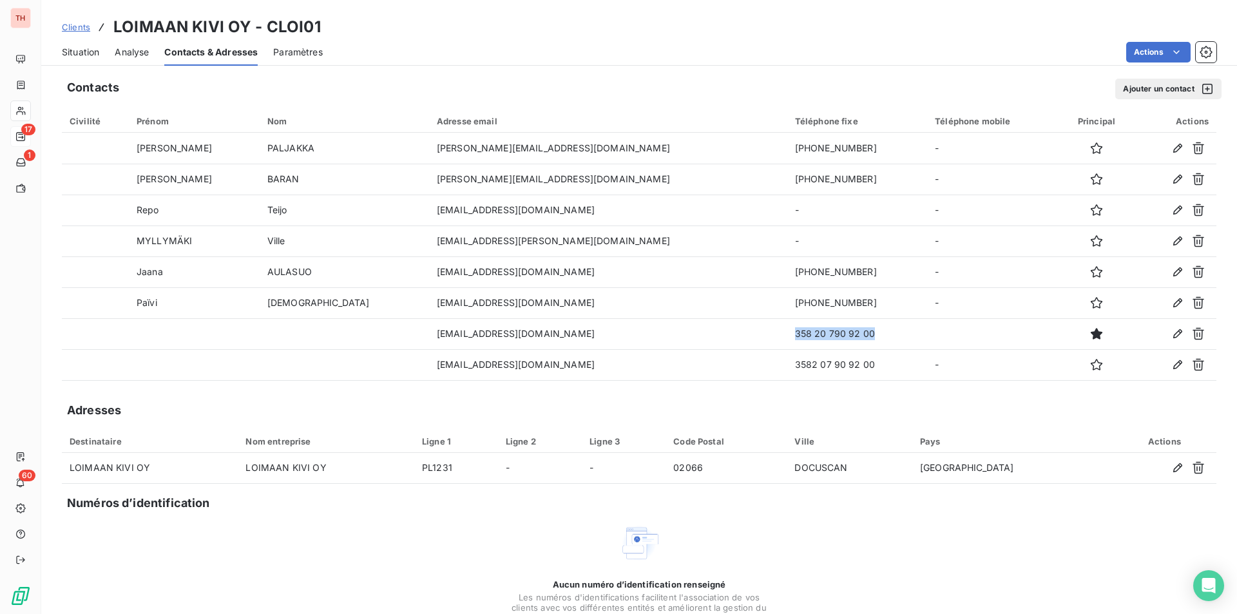
click at [80, 49] on span "Situation" at bounding box center [80, 52] width 37 height 13
